Goal: Navigation & Orientation: Find specific page/section

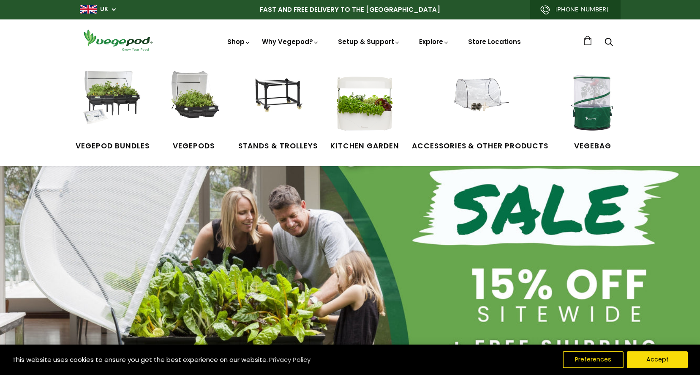
scroll to position [0, 168]
click at [482, 94] on img at bounding box center [479, 102] width 63 height 63
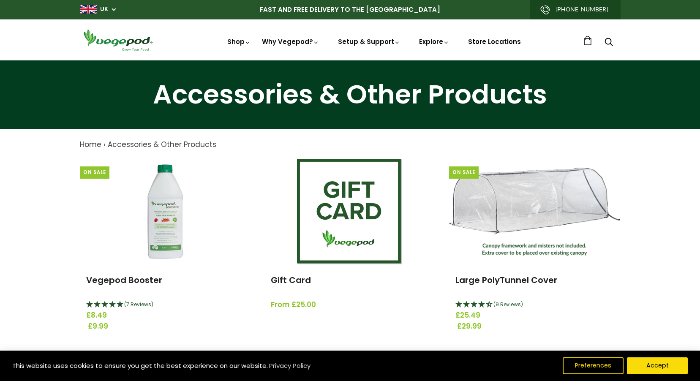
click at [487, 39] on link "Store Locations" at bounding box center [494, 41] width 53 height 9
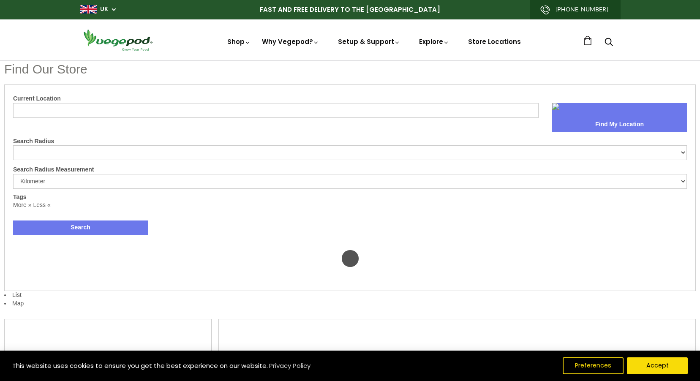
select select "m"
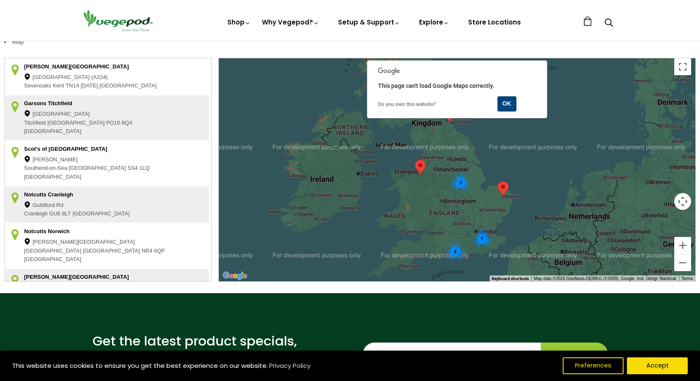
scroll to position [211, 0]
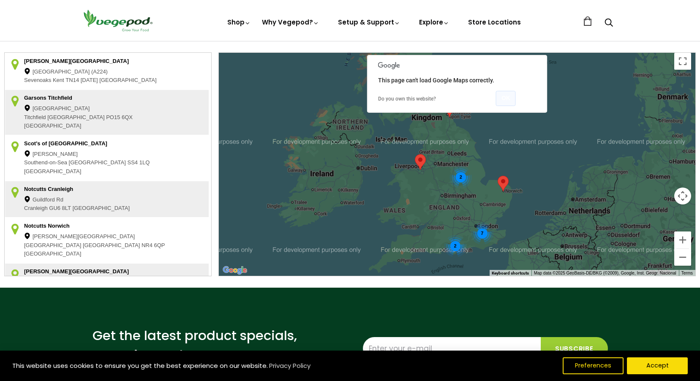
click at [504, 97] on button "OK" at bounding box center [506, 98] width 20 height 15
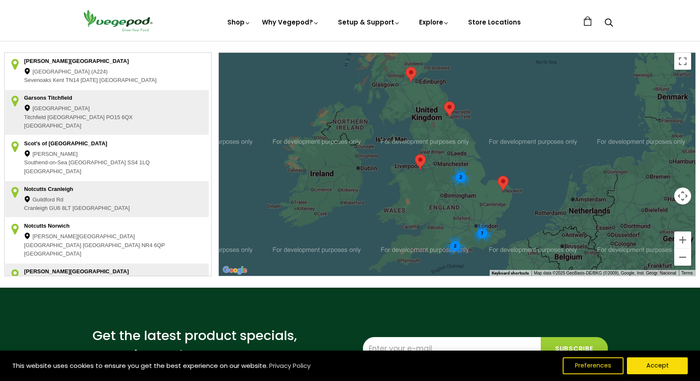
click at [503, 179] on img at bounding box center [503, 184] width 11 height 16
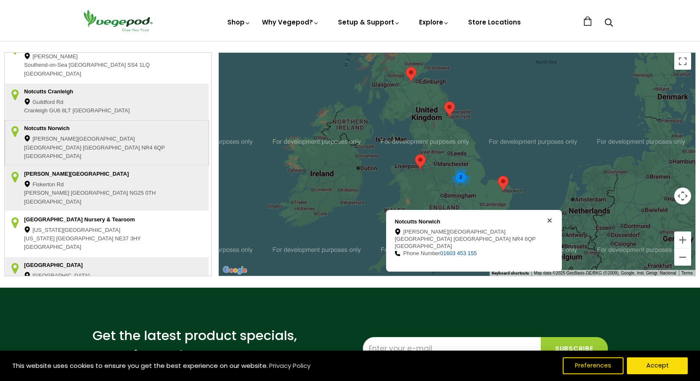
scroll to position [148, 0]
